Goal: Understand process/instructions

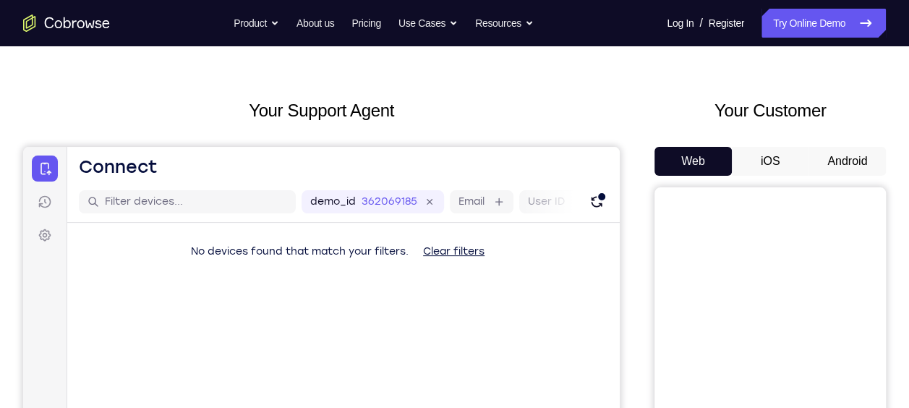
scroll to position [24, 0]
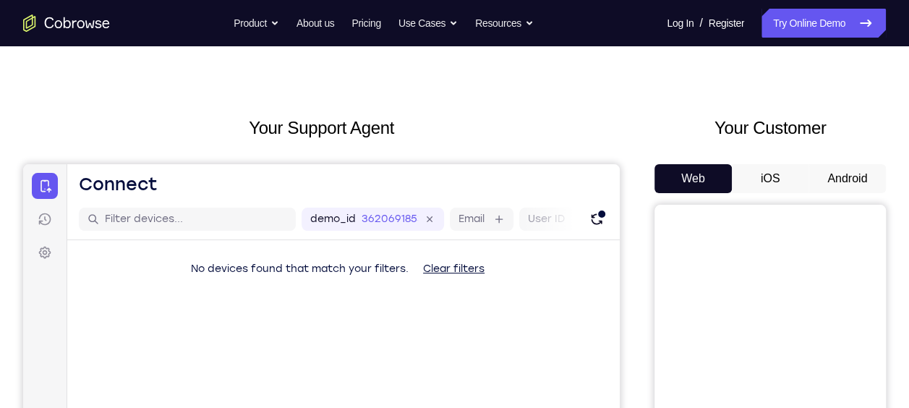
click at [834, 184] on button "Android" at bounding box center [847, 178] width 77 height 29
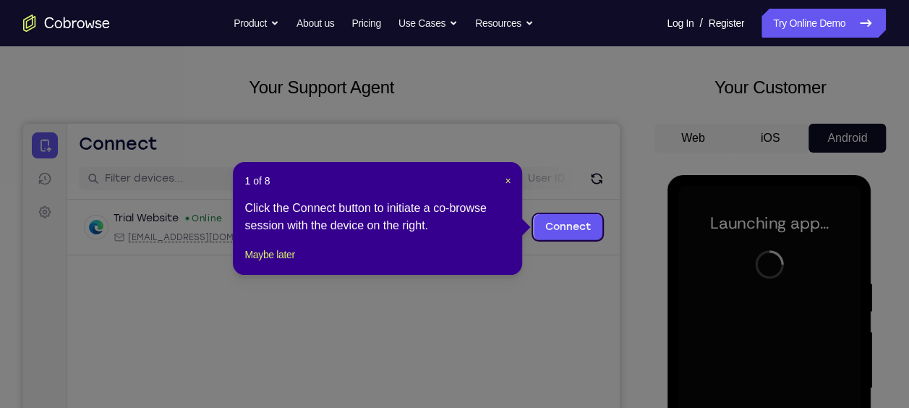
scroll to position [64, 0]
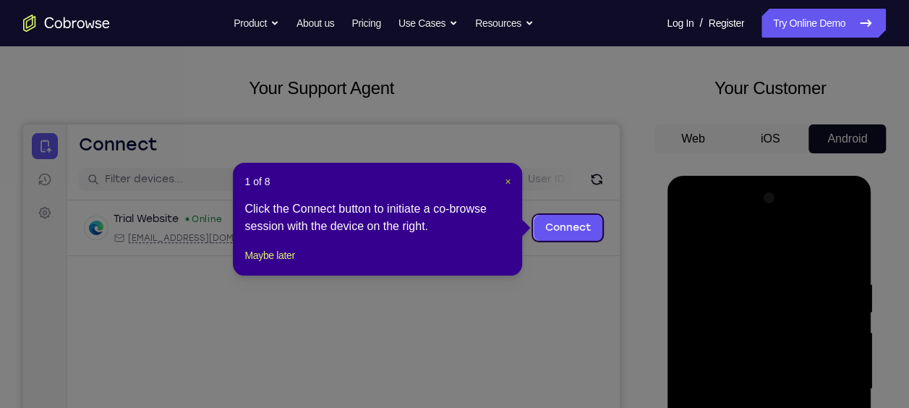
click at [508, 181] on span "×" at bounding box center [508, 182] width 6 height 12
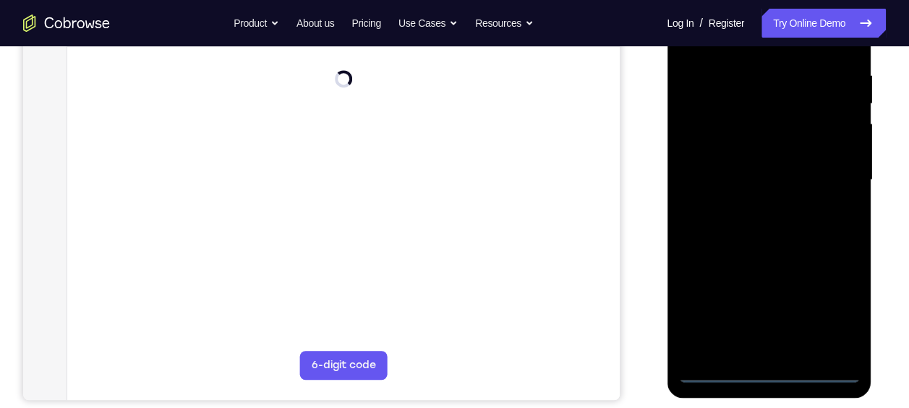
scroll to position [311, 0]
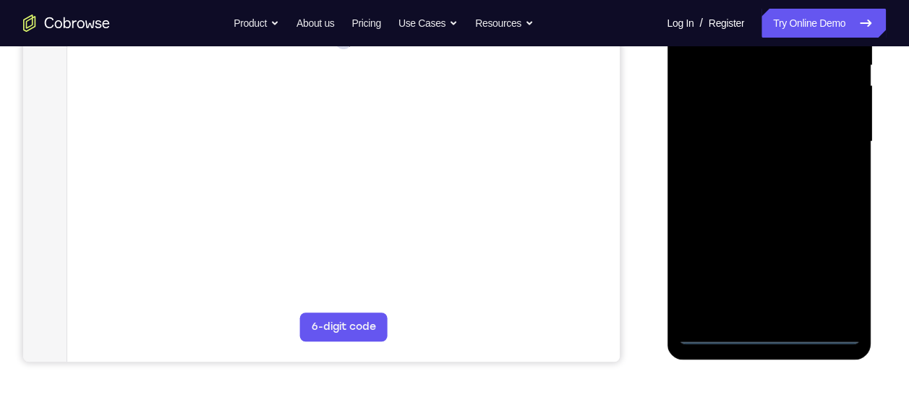
click at [763, 334] on div at bounding box center [769, 141] width 182 height 405
click at [769, 334] on div at bounding box center [769, 141] width 182 height 405
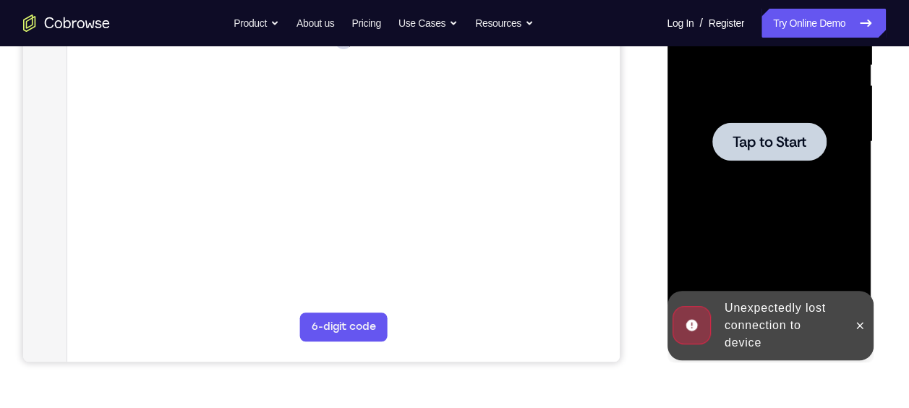
click at [744, 163] on div at bounding box center [769, 141] width 182 height 405
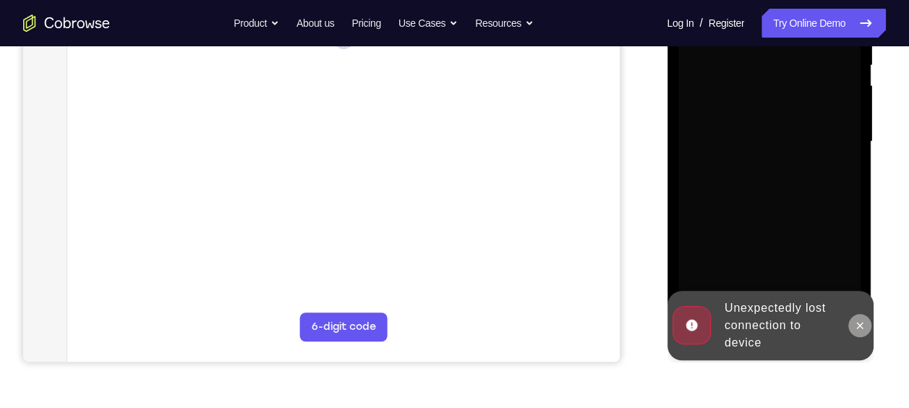
click at [860, 330] on icon at bounding box center [859, 326] width 12 height 12
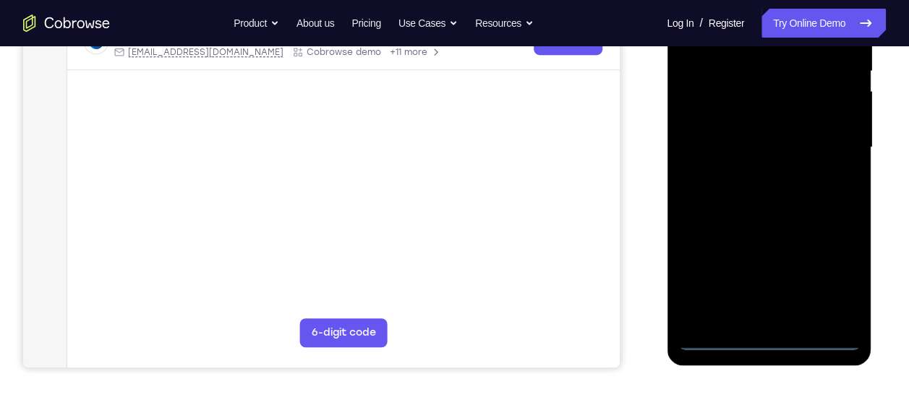
scroll to position [308, 0]
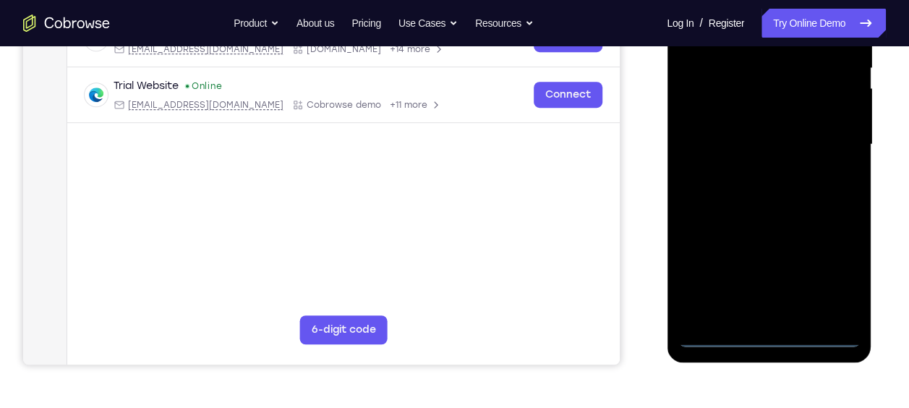
click at [772, 335] on div at bounding box center [769, 144] width 182 height 405
click at [832, 267] on div at bounding box center [769, 144] width 182 height 405
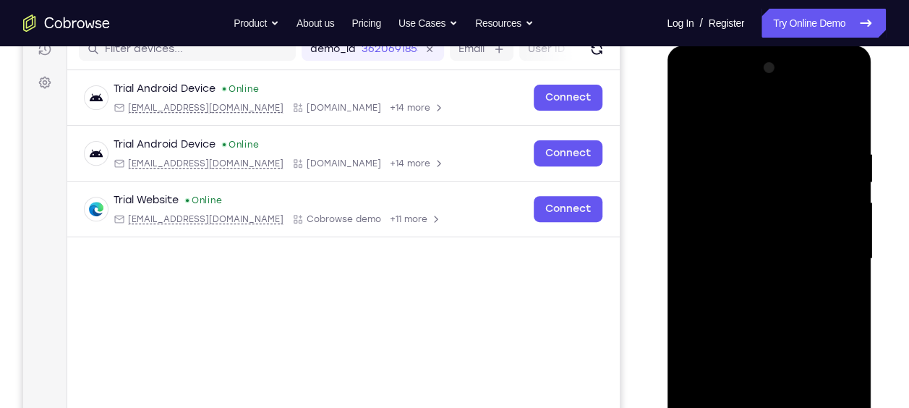
scroll to position [193, 0]
click at [719, 115] on div at bounding box center [769, 259] width 182 height 405
click at [827, 252] on div at bounding box center [769, 259] width 182 height 405
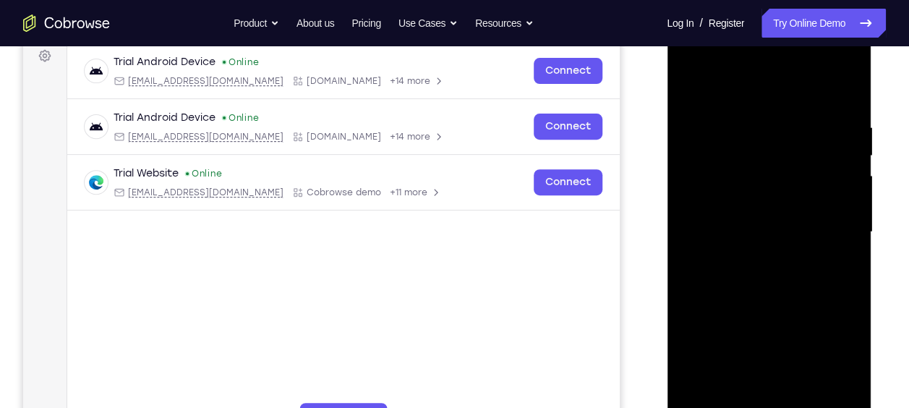
click at [756, 260] on div at bounding box center [769, 232] width 182 height 405
click at [738, 213] on div at bounding box center [769, 232] width 182 height 405
click at [722, 200] on div at bounding box center [769, 232] width 182 height 405
click at [767, 232] on div at bounding box center [769, 232] width 182 height 405
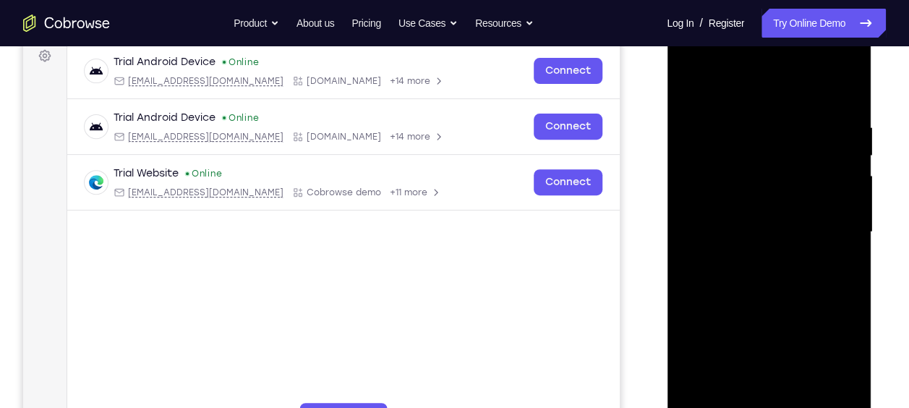
click at [767, 232] on div at bounding box center [769, 232] width 182 height 405
click at [840, 205] on div at bounding box center [769, 232] width 182 height 405
click at [769, 270] on div at bounding box center [769, 232] width 182 height 405
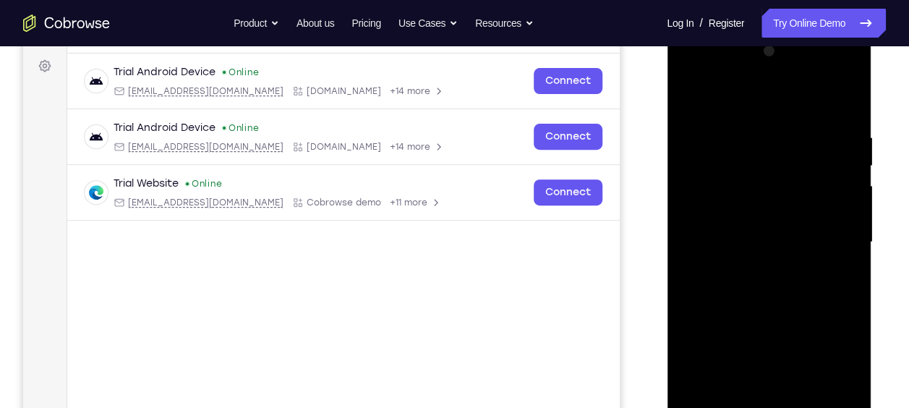
scroll to position [210, 0]
click at [841, 116] on div at bounding box center [769, 242] width 182 height 405
click at [747, 130] on div at bounding box center [769, 242] width 182 height 405
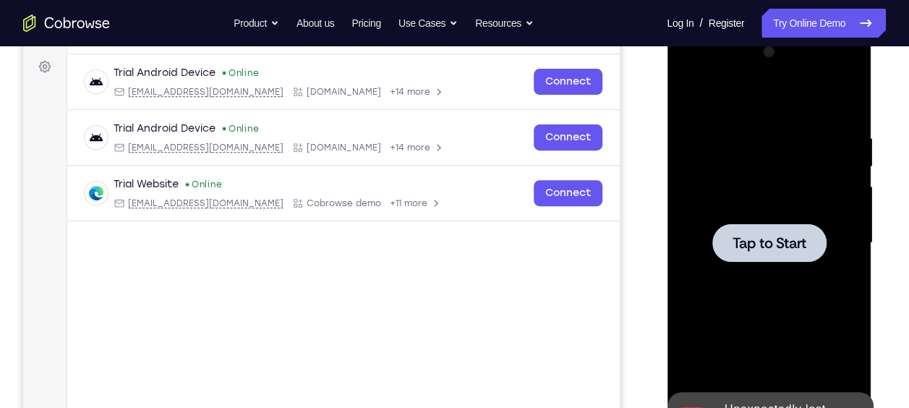
click at [785, 250] on span "Tap to Start" at bounding box center [769, 243] width 74 height 14
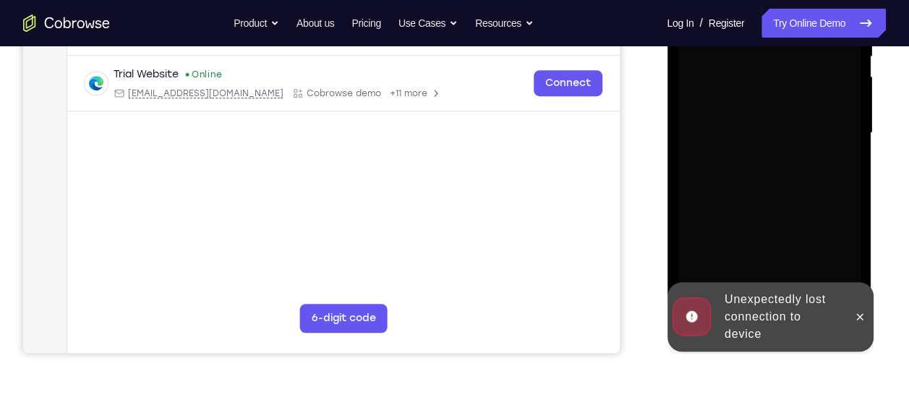
scroll to position [324, 0]
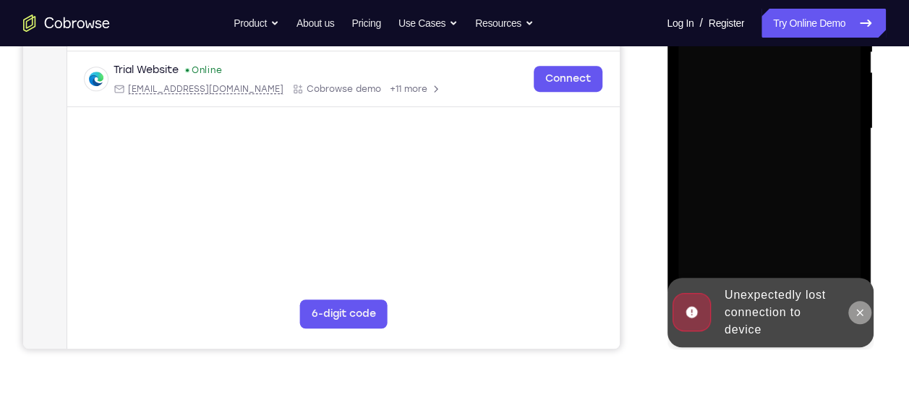
click at [858, 307] on icon at bounding box center [859, 313] width 12 height 12
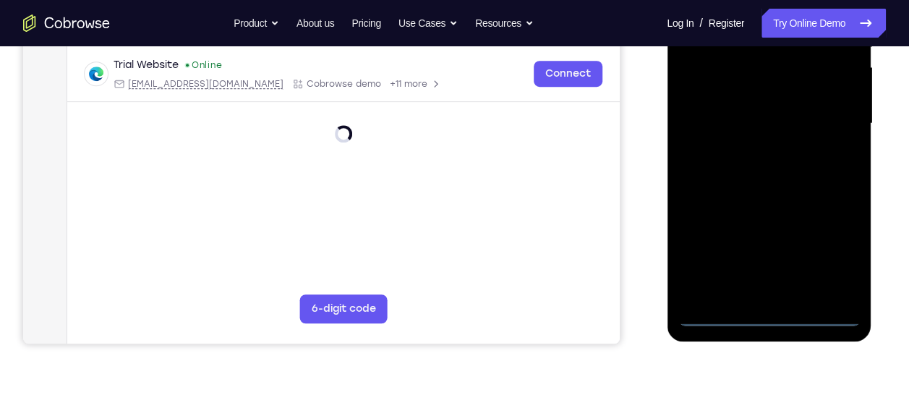
scroll to position [330, 0]
click at [769, 318] on div at bounding box center [769, 122] width 182 height 405
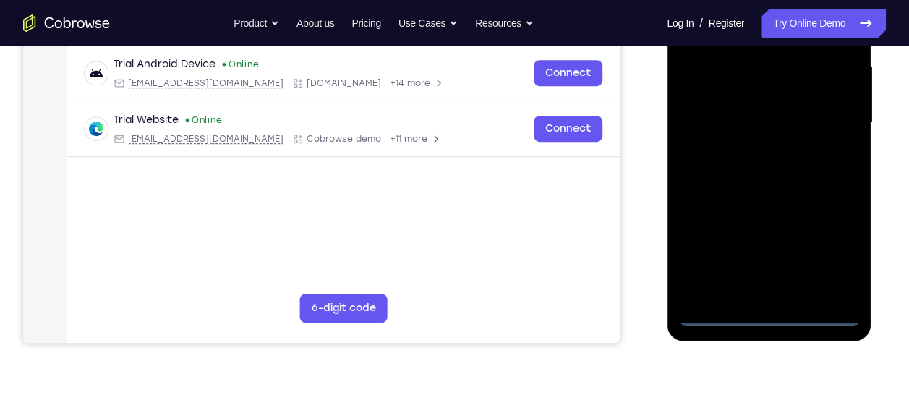
click at [769, 311] on div at bounding box center [769, 122] width 182 height 405
click at [834, 254] on div at bounding box center [769, 122] width 182 height 405
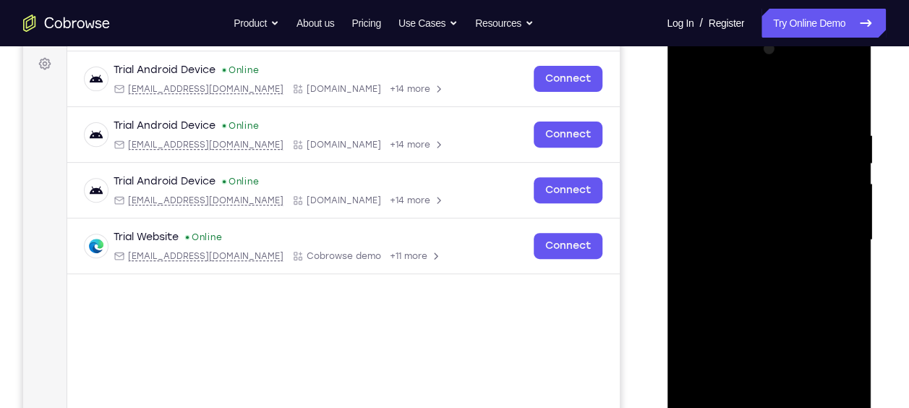
scroll to position [138, 0]
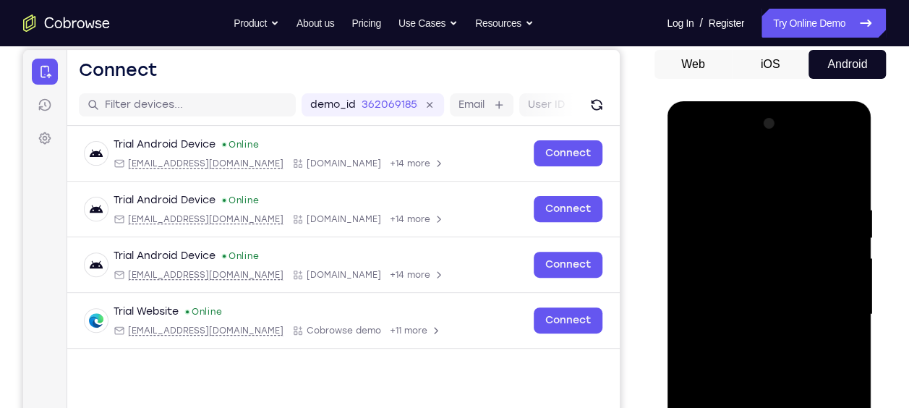
click at [731, 171] on div at bounding box center [769, 314] width 182 height 405
click at [826, 307] on div at bounding box center [769, 314] width 182 height 405
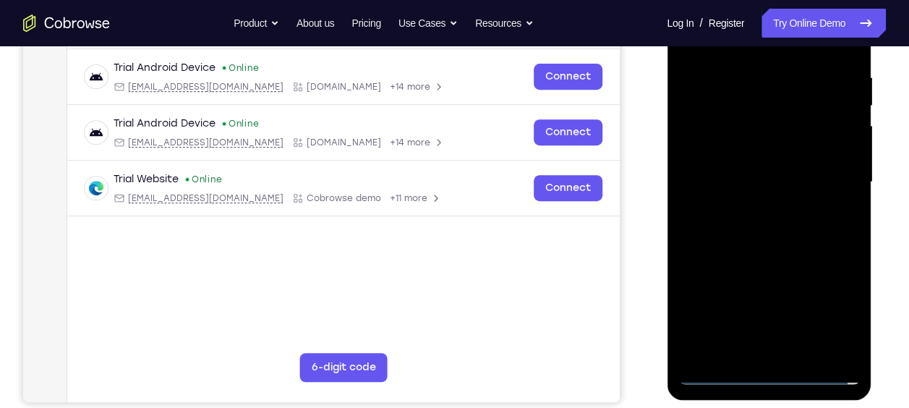
scroll to position [273, 0]
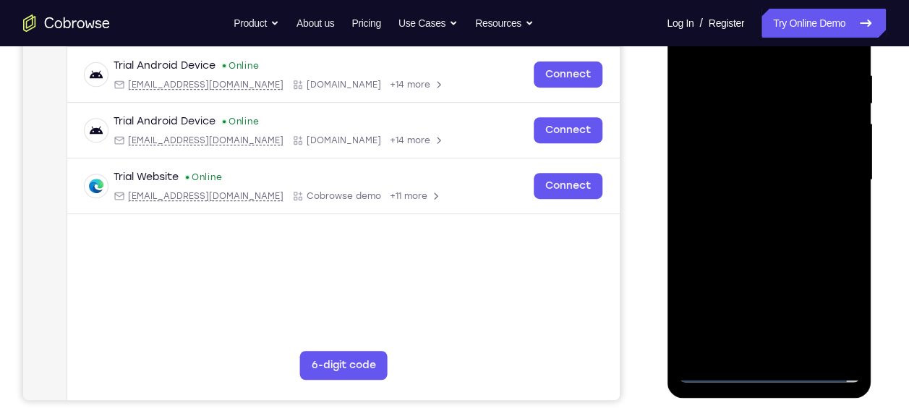
click at [775, 336] on div at bounding box center [769, 180] width 182 height 405
click at [759, 205] on div at bounding box center [769, 180] width 182 height 405
click at [730, 164] on div at bounding box center [769, 180] width 182 height 405
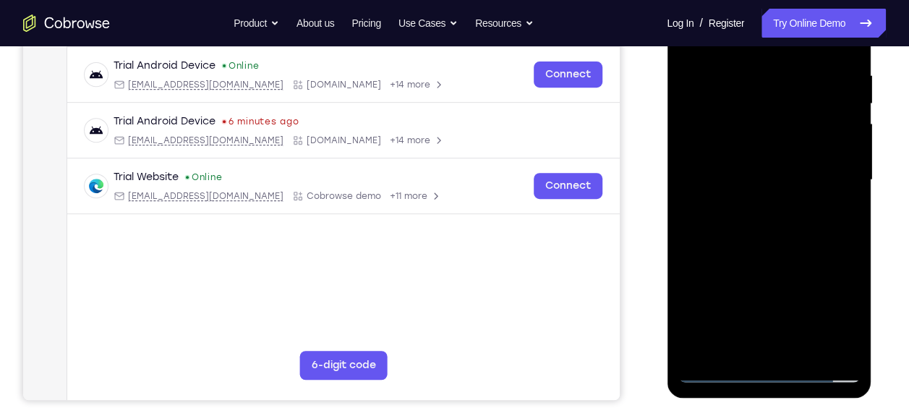
click at [743, 116] on div at bounding box center [769, 180] width 182 height 405
click at [717, 153] on div at bounding box center [769, 180] width 182 height 405
click at [766, 179] on div at bounding box center [769, 180] width 182 height 405
click at [768, 227] on div at bounding box center [769, 180] width 182 height 405
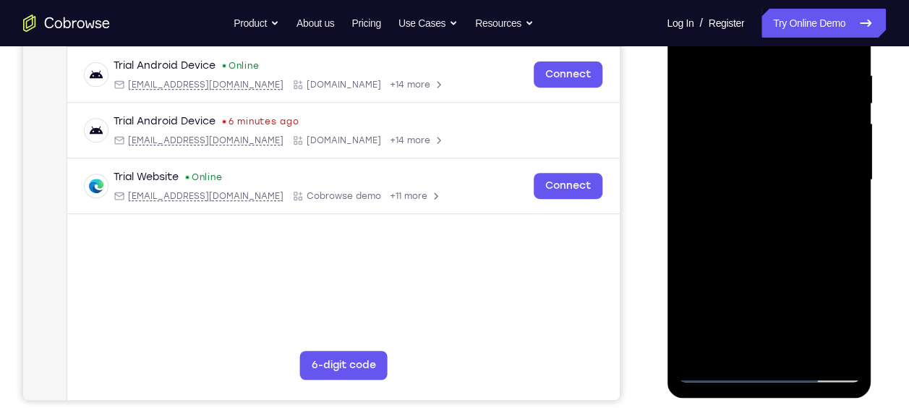
scroll to position [202, 0]
